Goal: Task Accomplishment & Management: Use online tool/utility

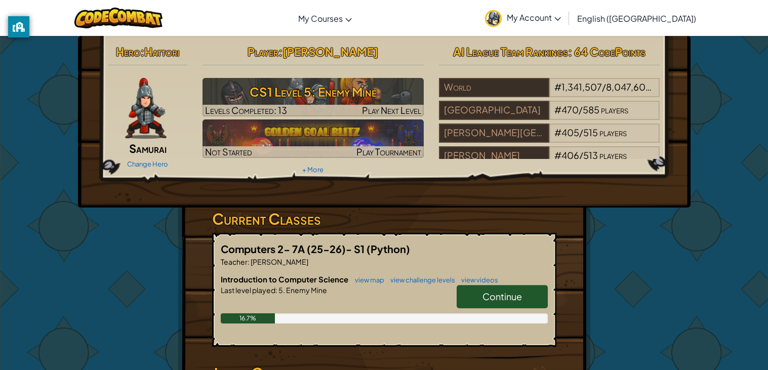
click at [509, 293] on span "Continue" at bounding box center [502, 297] width 39 height 12
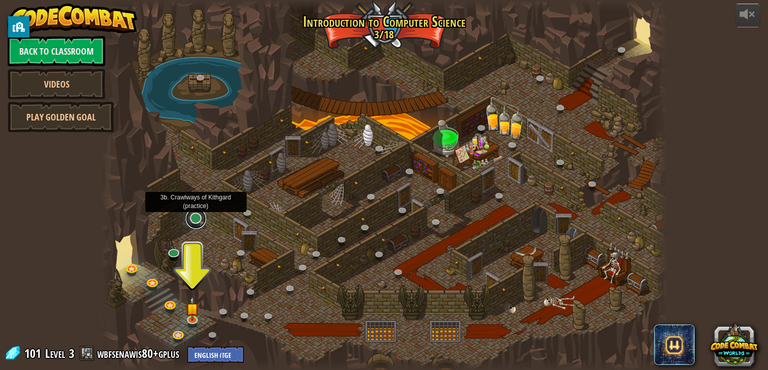
click at [194, 223] on link at bounding box center [196, 219] width 20 height 20
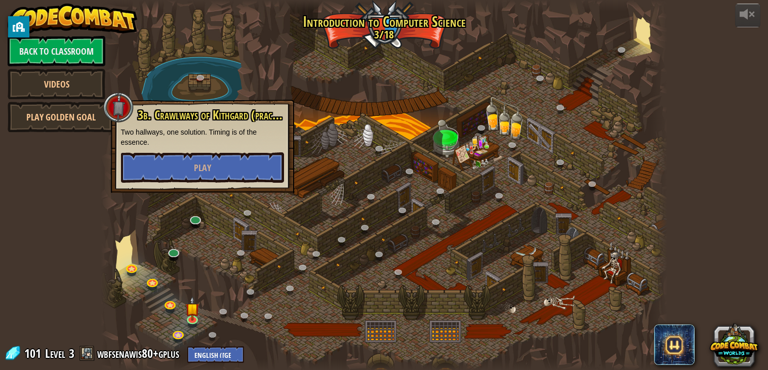
click at [178, 82] on div at bounding box center [384, 185] width 567 height 371
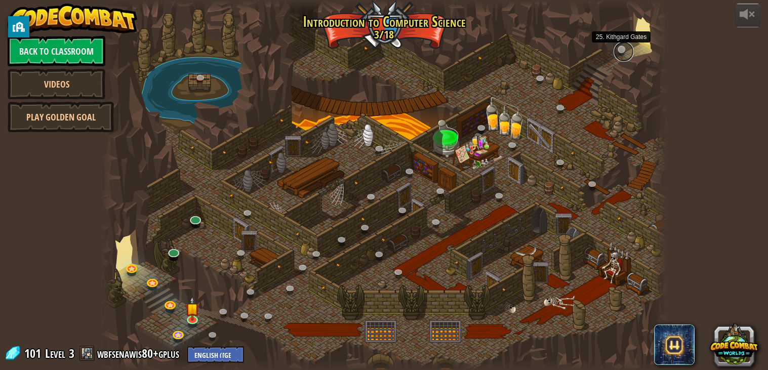
click at [622, 51] on link at bounding box center [624, 52] width 20 height 20
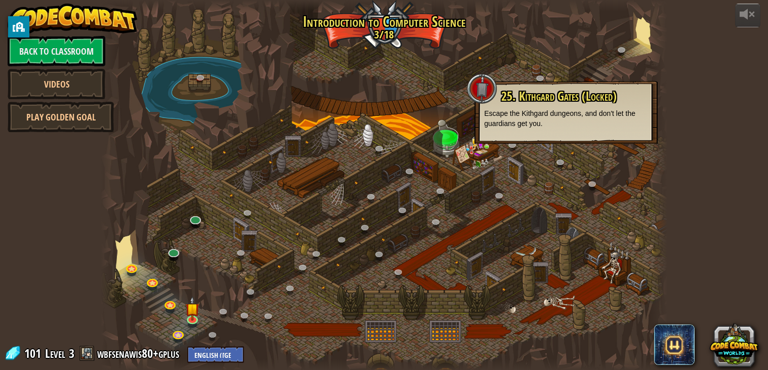
click at [588, 97] on span "25. Kithgard Gates (Locked)" at bounding box center [558, 96] width 115 height 17
click at [464, 171] on div at bounding box center [384, 185] width 567 height 371
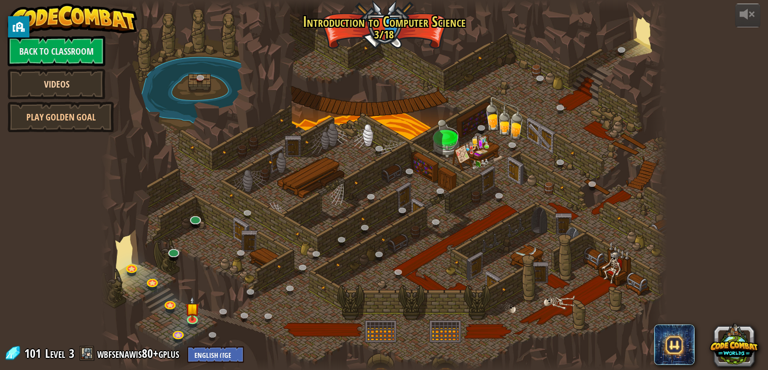
click at [62, 80] on link "Videos" at bounding box center [57, 84] width 98 height 30
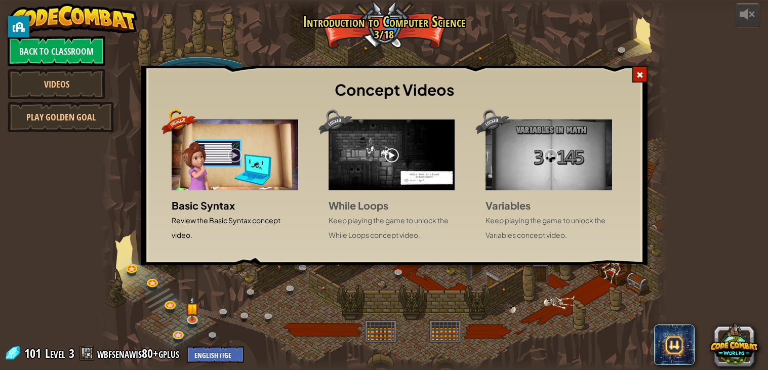
click at [73, 121] on div "Concept Videos Basic Syntax Review the Basic Syntax concept video. While Loops …" at bounding box center [384, 185] width 768 height 370
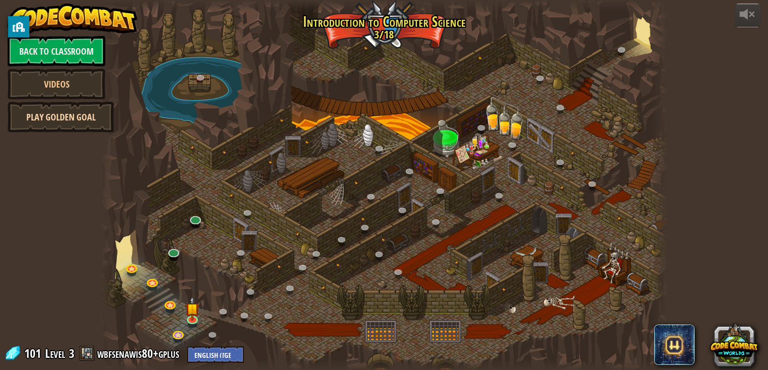
click at [76, 123] on link "Play Golden Goal" at bounding box center [61, 117] width 106 height 30
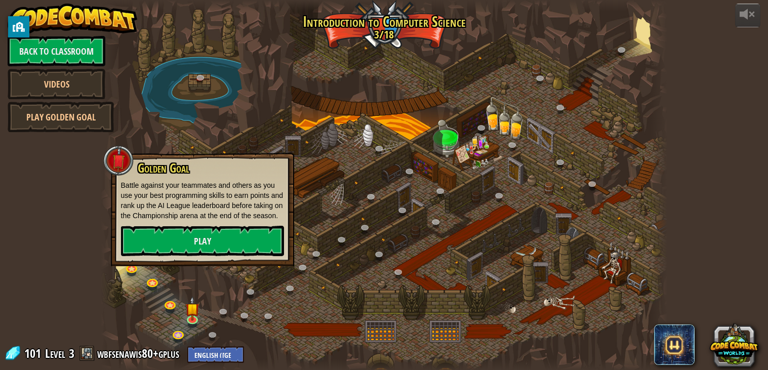
click at [175, 52] on div at bounding box center [384, 185] width 567 height 371
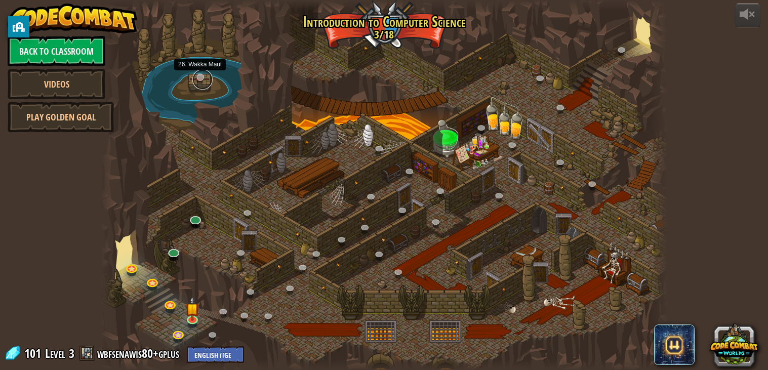
click at [203, 77] on link at bounding box center [202, 79] width 20 height 20
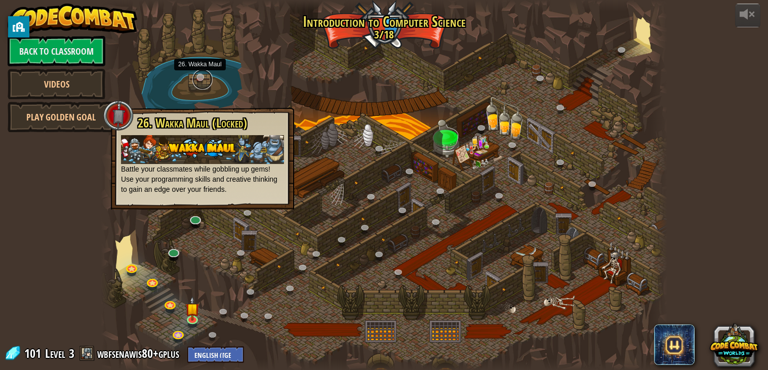
click at [204, 77] on link at bounding box center [202, 79] width 20 height 20
click at [203, 77] on link at bounding box center [202, 79] width 20 height 20
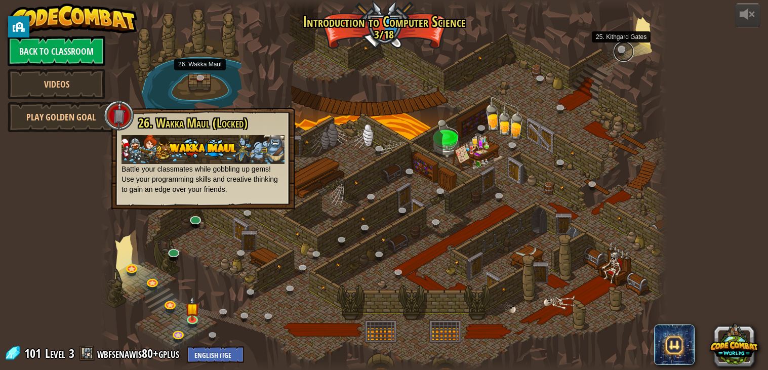
click at [626, 53] on link at bounding box center [624, 52] width 20 height 20
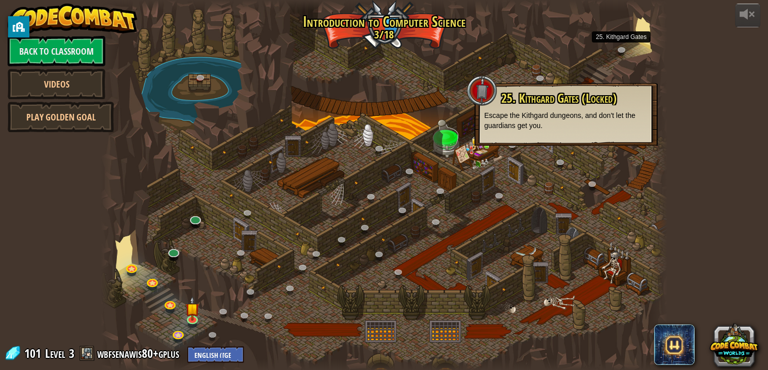
click at [561, 74] on div at bounding box center [384, 185] width 567 height 371
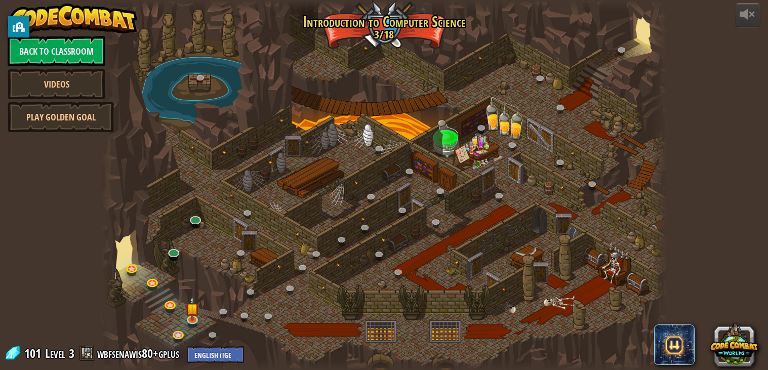
click at [375, 105] on div at bounding box center [384, 185] width 567 height 371
click at [214, 332] on link at bounding box center [215, 337] width 20 height 20
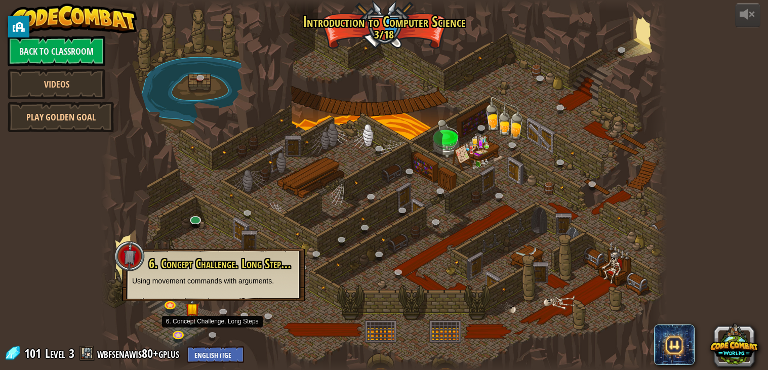
click at [209, 308] on div at bounding box center [384, 185] width 567 height 371
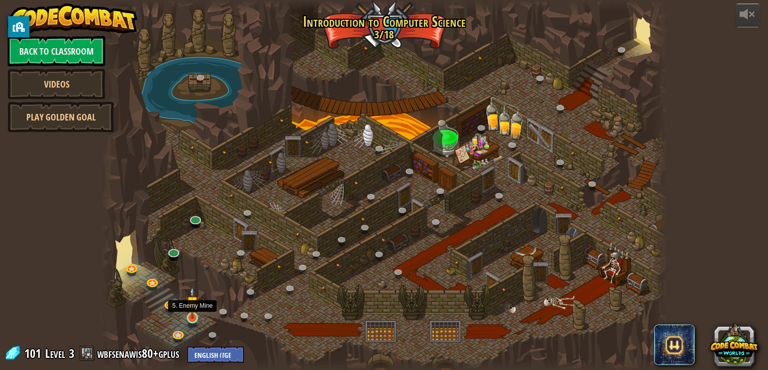
click at [195, 314] on img at bounding box center [192, 303] width 14 height 32
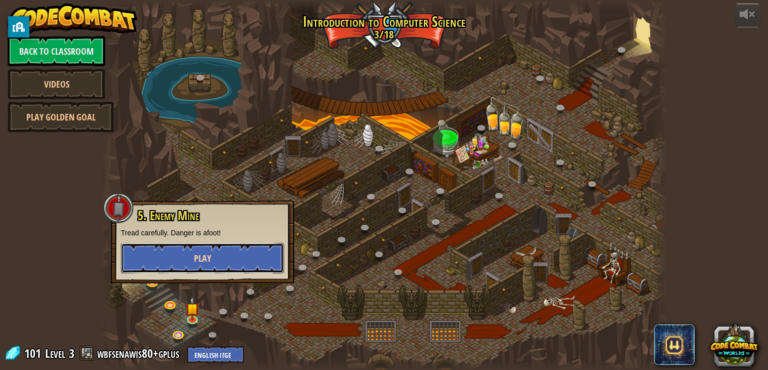
click at [224, 255] on button "Play" at bounding box center [202, 258] width 163 height 30
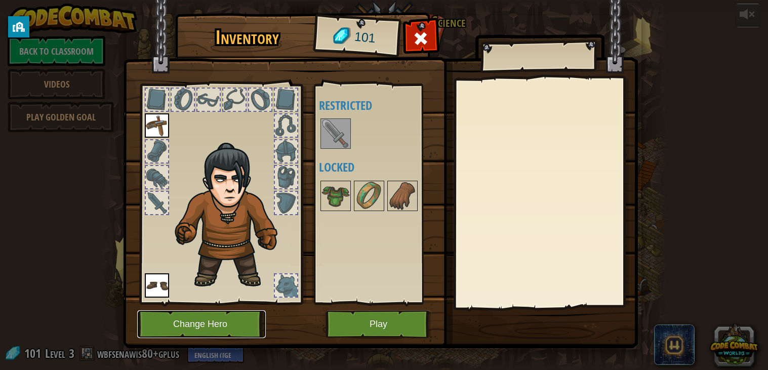
click at [212, 328] on button "Change Hero" at bounding box center [201, 324] width 129 height 28
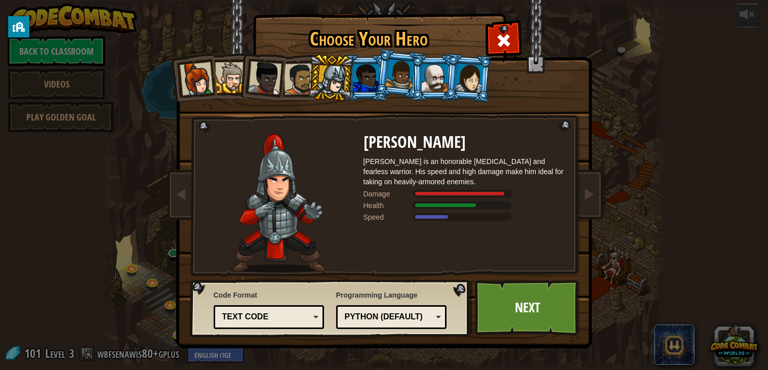
click at [241, 79] on li at bounding box center [262, 76] width 50 height 50
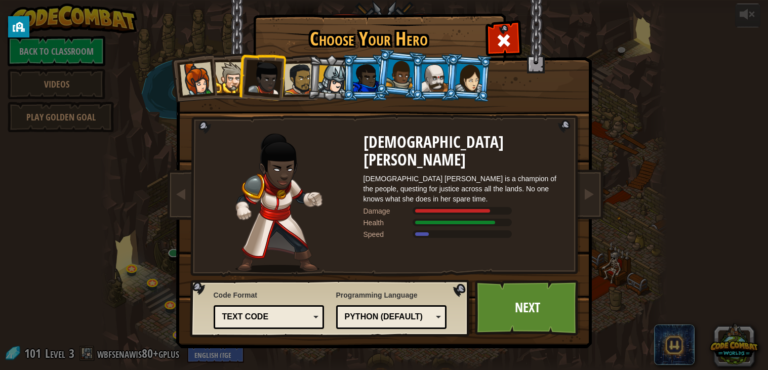
click at [364, 82] on div at bounding box center [366, 77] width 26 height 27
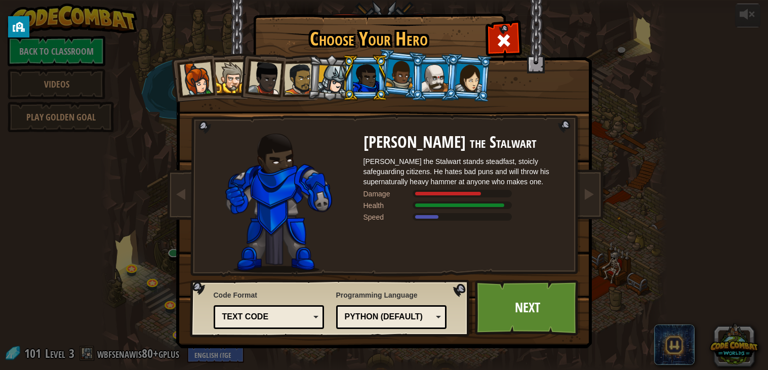
click at [394, 81] on div at bounding box center [400, 74] width 29 height 30
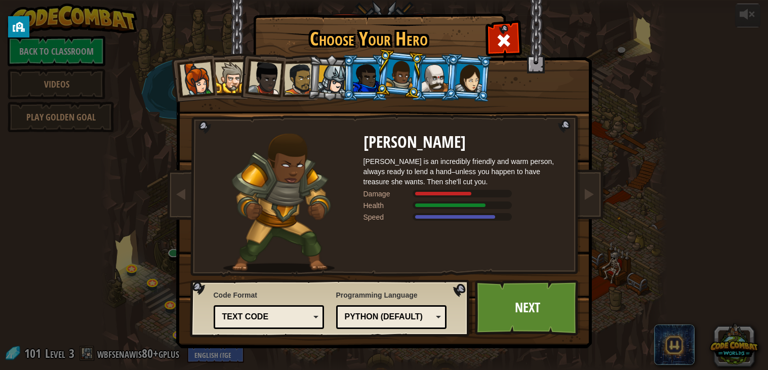
click at [419, 80] on li at bounding box center [399, 74] width 50 height 51
click at [432, 77] on div at bounding box center [435, 77] width 26 height 27
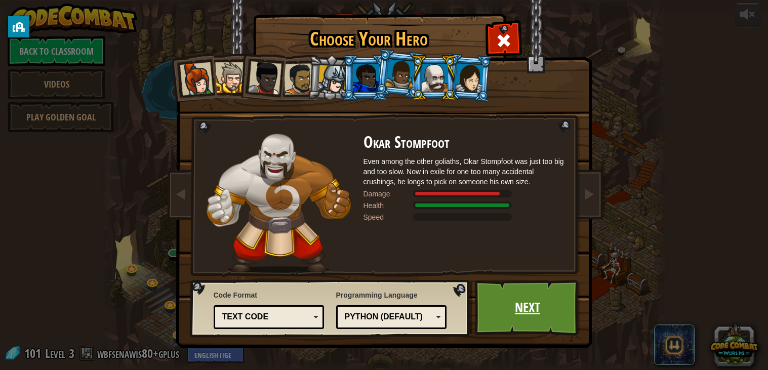
click at [504, 293] on link "Next" at bounding box center [528, 308] width 106 height 56
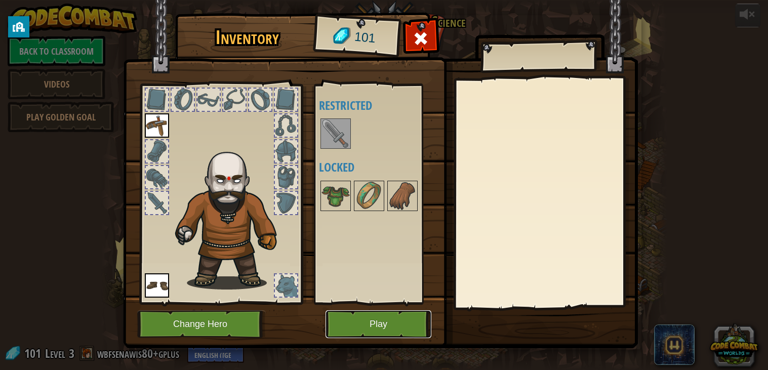
click at [361, 317] on button "Play" at bounding box center [379, 324] width 106 height 28
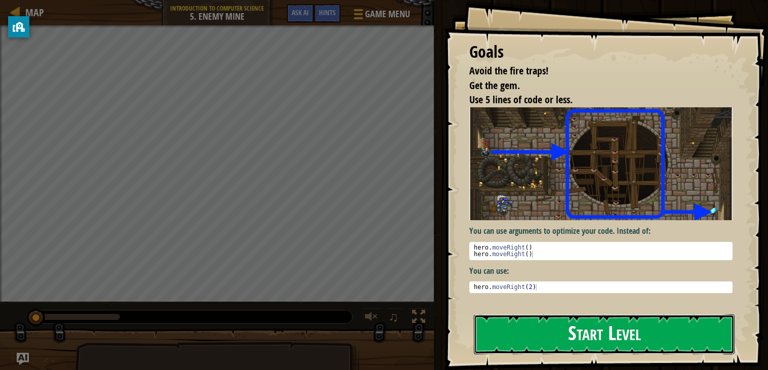
click at [559, 318] on button "Start Level" at bounding box center [604, 334] width 261 height 40
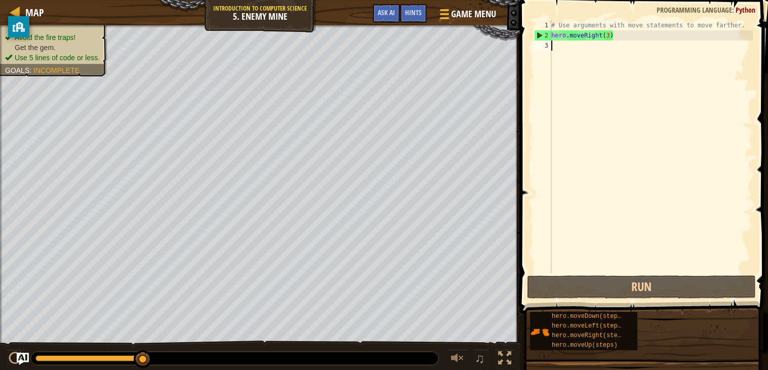
click at [609, 38] on div "# Use arguments with move statements to move farther. hero . moveRight ( 3 )" at bounding box center [651, 156] width 204 height 273
type textarea "hero.moveRight(3)"
click at [610, 41] on div "# Use arguments with move statements to move farther. hero . moveRight ( 3 )" at bounding box center [651, 156] width 204 height 273
click at [611, 38] on div "# Use arguments with move statements to move farther. hero . moveRight ( 3 )" at bounding box center [651, 156] width 204 height 273
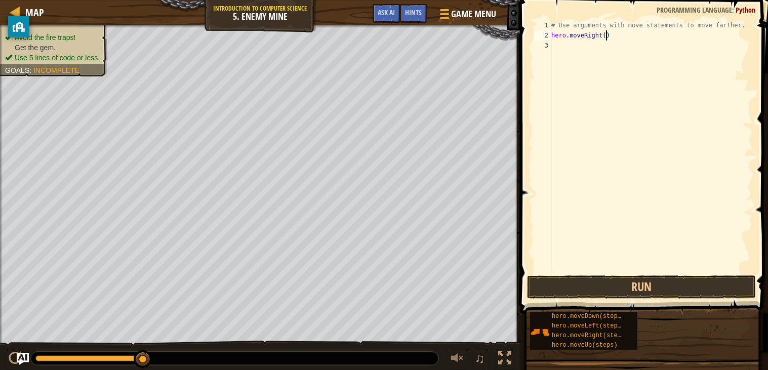
scroll to position [4, 4]
click at [631, 286] on button "Run" at bounding box center [641, 286] width 229 height 23
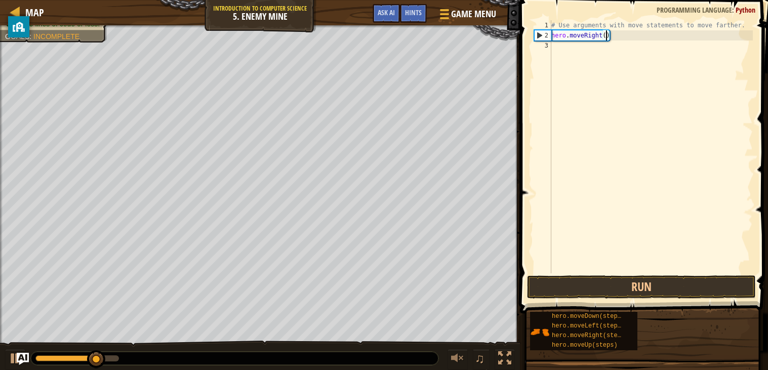
type textarea "hero.moveRight(3)"
click at [603, 52] on div "# Use arguments with move statements to move farther. hero . moveRight ( 3 )" at bounding box center [651, 156] width 204 height 273
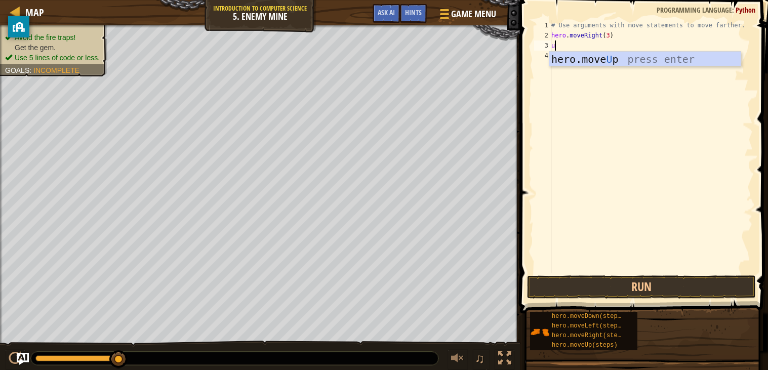
type textarea "up"
click at [610, 59] on div "hero.move Up press enter" at bounding box center [644, 75] width 191 height 46
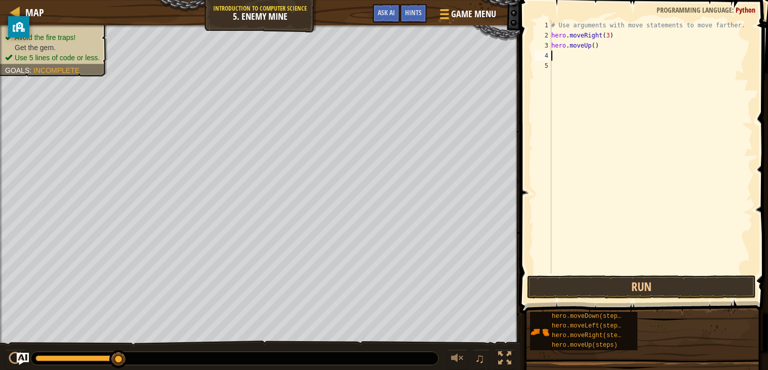
click at [597, 51] on div "# Use arguments with move statements to move farther. hero . moveRight ( 3 ) he…" at bounding box center [651, 156] width 204 height 273
click at [595, 49] on div "# Use arguments with move statements to move farther. hero . moveRight ( 3 ) he…" at bounding box center [651, 156] width 204 height 273
type textarea "hero.moveUp(1)"
click at [600, 55] on div "# Use arguments with move statements to move farther. hero . moveRight ( 3 ) he…" at bounding box center [651, 156] width 204 height 273
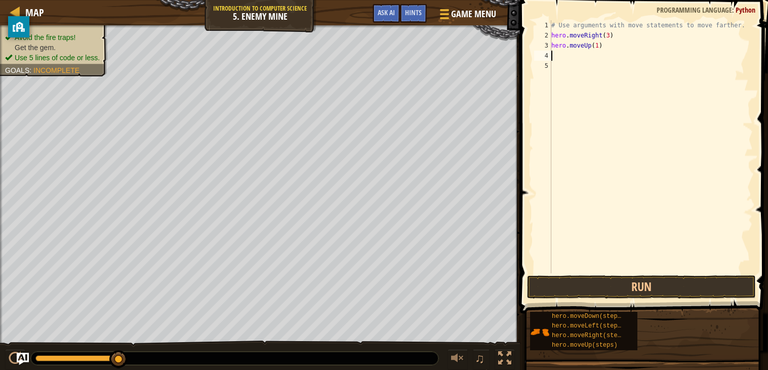
scroll to position [4, 0]
type textarea "r"
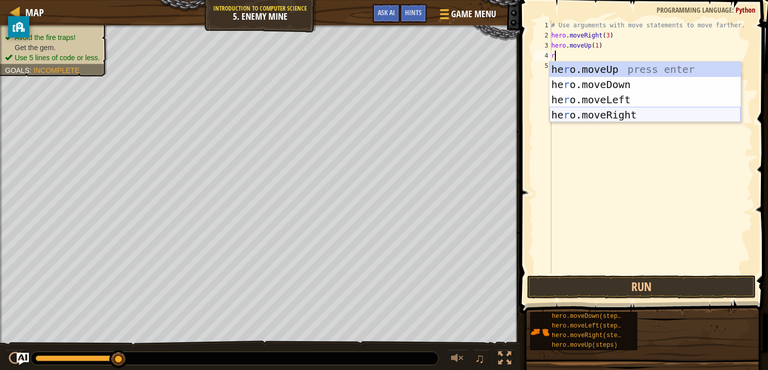
click at [607, 112] on div "he r o.moveUp press enter he r o.moveDown press enter he r o.moveLeft press ent…" at bounding box center [644, 107] width 191 height 91
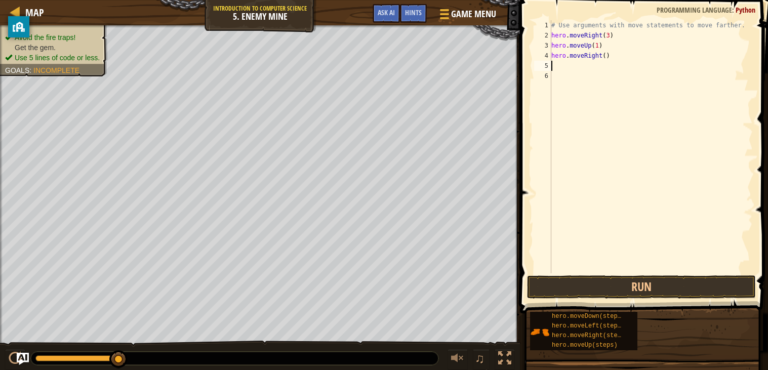
click at [605, 57] on div "# Use arguments with move statements to move farther. hero . moveRight ( 3 ) he…" at bounding box center [651, 156] width 204 height 273
type textarea "hero.moveRight(1)"
click at [598, 73] on div "# Use arguments with move statements to move farther. hero . moveRight ( 3 ) he…" at bounding box center [651, 156] width 204 height 273
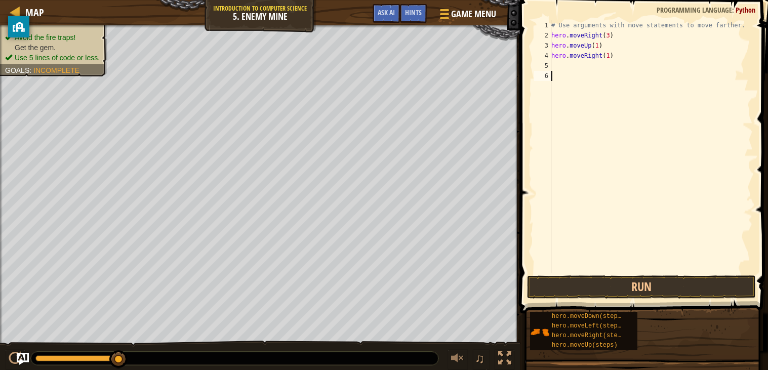
click at [598, 73] on div "# Use arguments with move statements to move farther. hero . moveRight ( 3 ) he…" at bounding box center [651, 156] width 204 height 273
click at [597, 70] on div "# Use arguments with move statements to move farther. hero . moveRight ( 3 ) he…" at bounding box center [651, 156] width 204 height 273
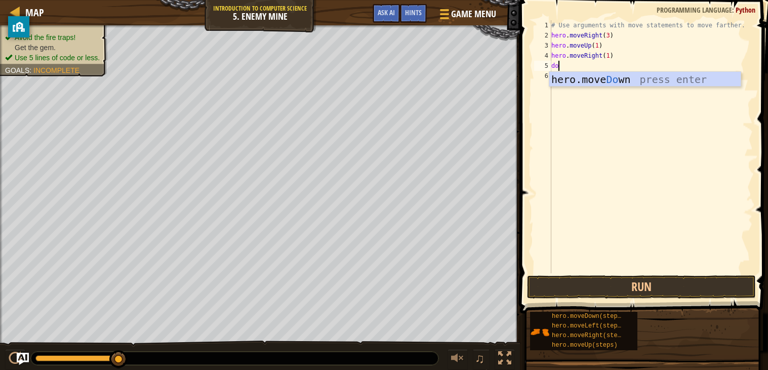
scroll to position [4, 1]
type textarea "down"
click at [602, 78] on div "hero.move Down press enter" at bounding box center [644, 95] width 191 height 46
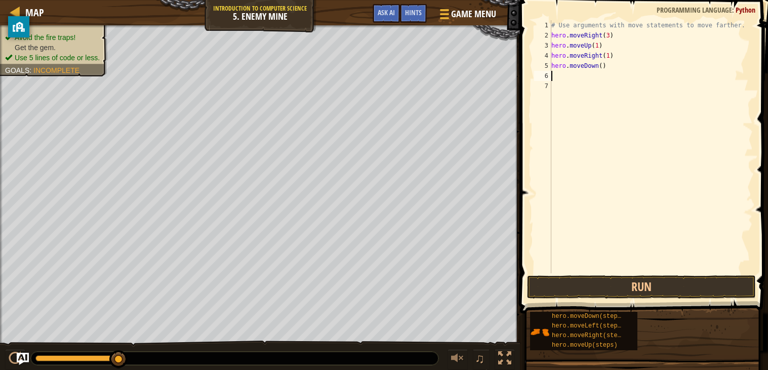
click at [603, 66] on div "# Use arguments with move statements to move farther. hero . moveRight ( 3 ) he…" at bounding box center [651, 156] width 204 height 273
type textarea "hero.moveDown(3)"
click at [597, 77] on div "# Use arguments with move statements to move farther. hero . moveRight ( 3 ) he…" at bounding box center [651, 156] width 204 height 273
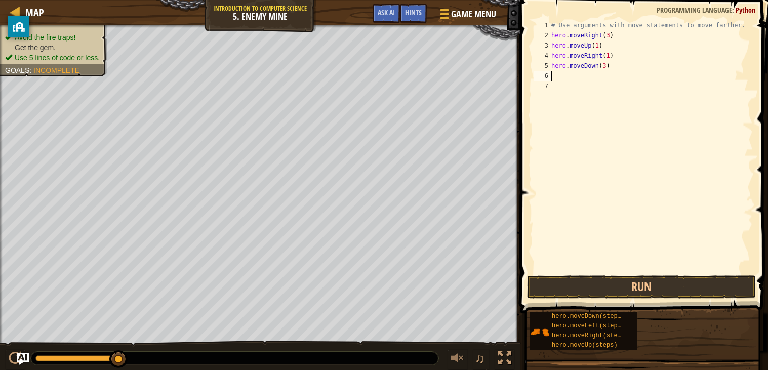
type textarea "r"
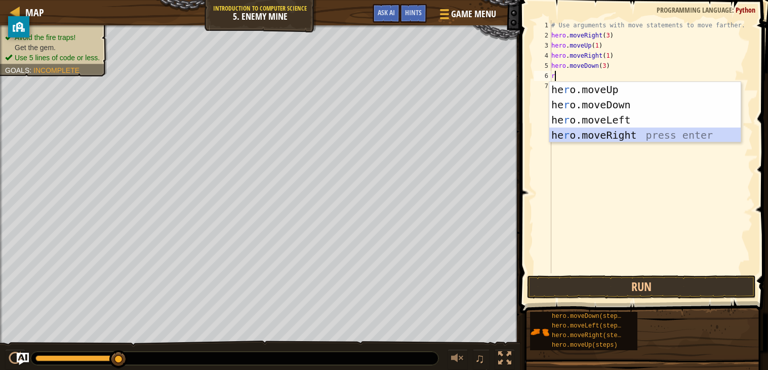
click at [616, 132] on div "he r o.moveUp press enter he r o.moveDown press enter he r o.moveLeft press ent…" at bounding box center [644, 127] width 191 height 91
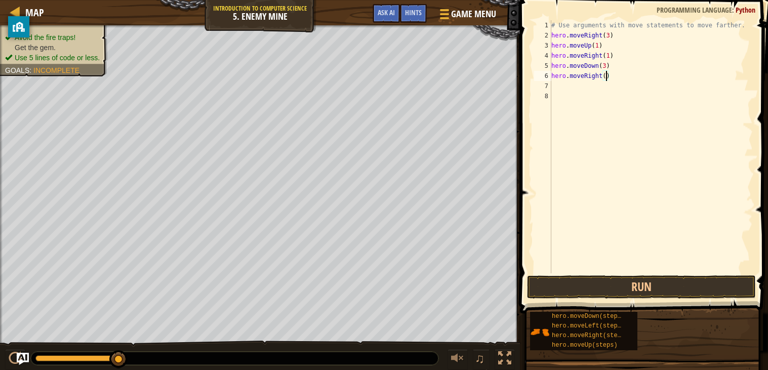
click at [607, 80] on div "# Use arguments with move statements to move farther. hero . moveRight ( 3 ) he…" at bounding box center [651, 156] width 204 height 273
type textarea "hero.moveRight(2)"
click at [633, 283] on button "Run" at bounding box center [641, 286] width 229 height 23
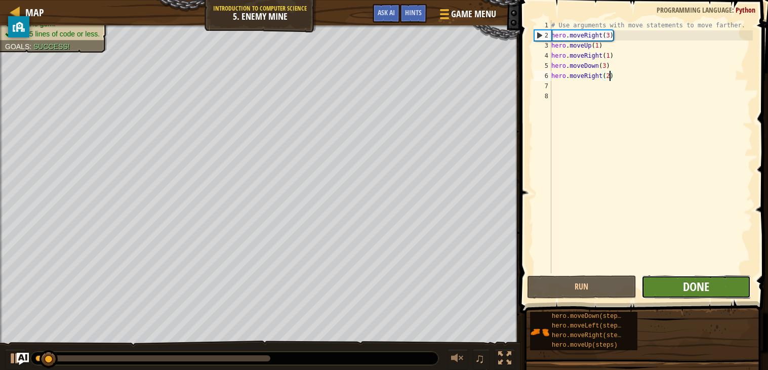
click at [690, 285] on span "Done" at bounding box center [696, 287] width 26 height 16
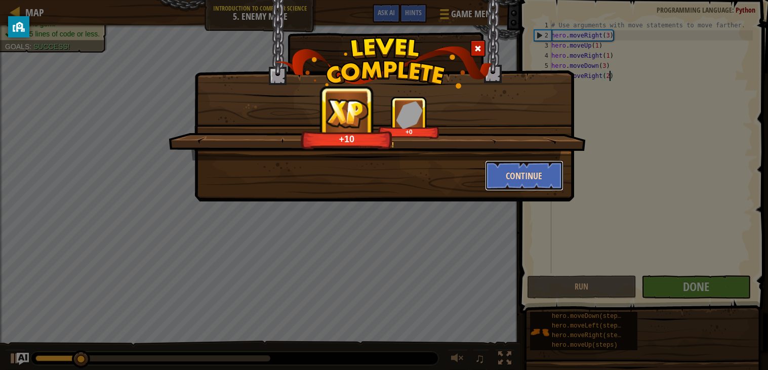
click at [527, 180] on button "Continue" at bounding box center [524, 176] width 78 height 30
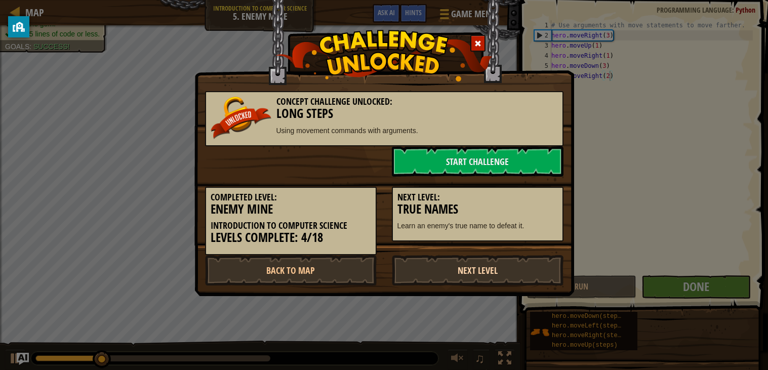
click at [530, 275] on link "Next Level" at bounding box center [478, 270] width 172 height 30
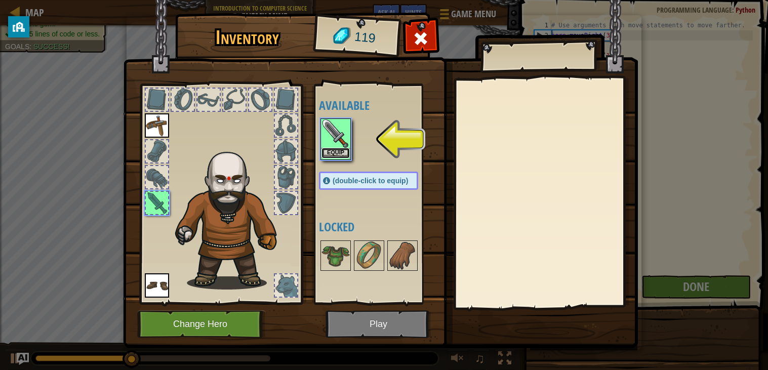
click at [339, 153] on button "Equip" at bounding box center [336, 153] width 28 height 11
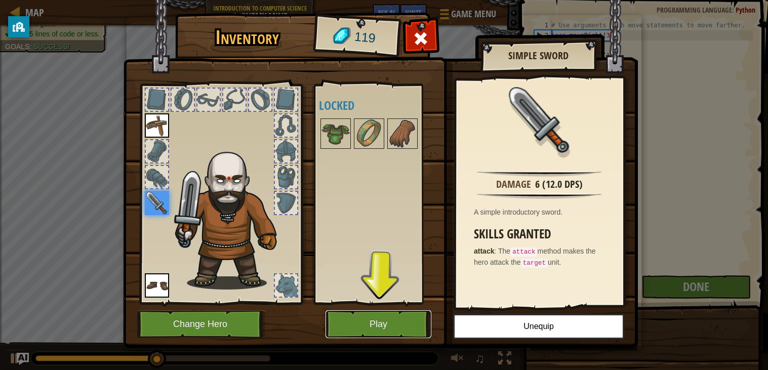
click at [376, 328] on button "Play" at bounding box center [379, 324] width 106 height 28
